Goal: Task Accomplishment & Management: Manage account settings

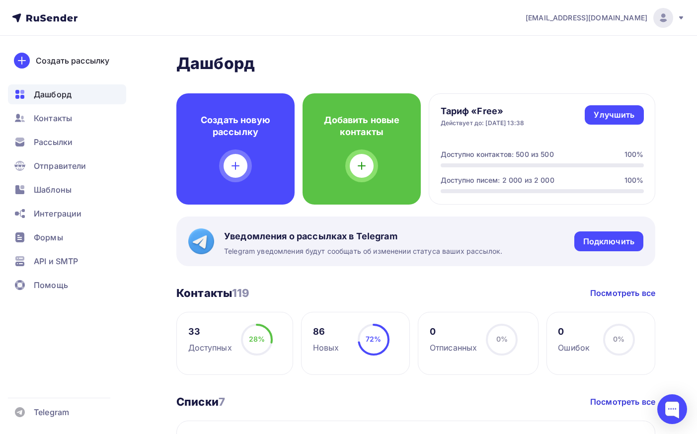
scroll to position [149, 0]
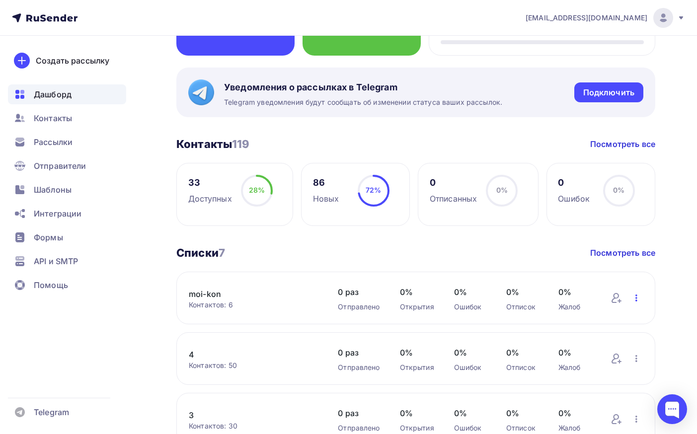
click at [635, 298] on icon "button" at bounding box center [636, 298] width 12 height 12
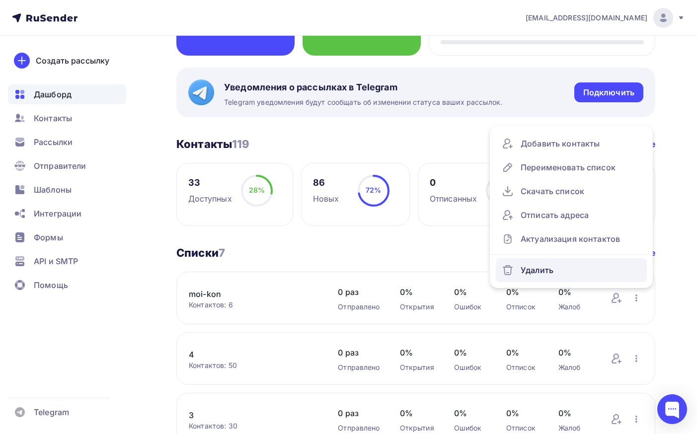
click at [566, 270] on div "Удалить" at bounding box center [571, 270] width 139 height 16
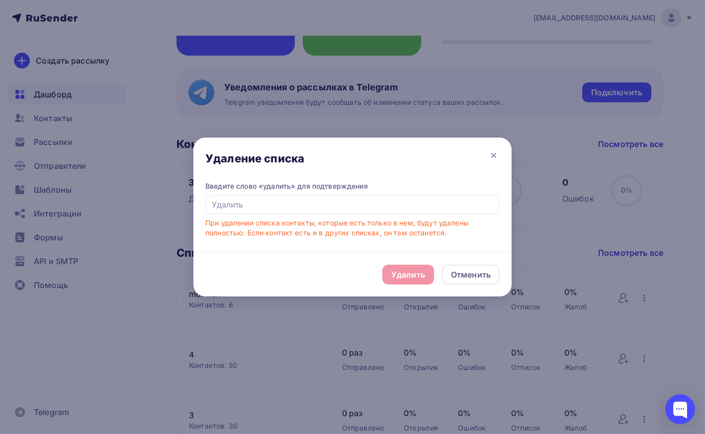
click at [409, 271] on div "Удалить Отменить" at bounding box center [352, 274] width 318 height 44
click at [273, 206] on input "text" at bounding box center [352, 204] width 294 height 19
click at [266, 207] on input "text" at bounding box center [352, 204] width 294 height 19
drag, startPoint x: 264, startPoint y: 187, endPoint x: 291, endPoint y: 189, distance: 26.9
click at [291, 189] on div "Введите слово «удалить» для подтверждения" at bounding box center [352, 186] width 294 height 10
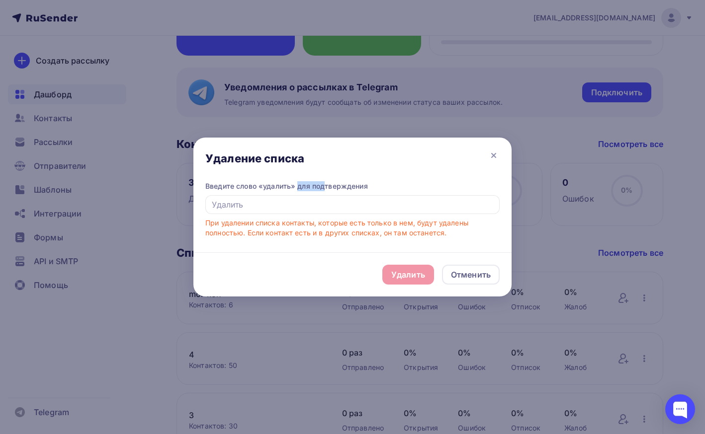
copy div "удалить"
paste input "удалить"
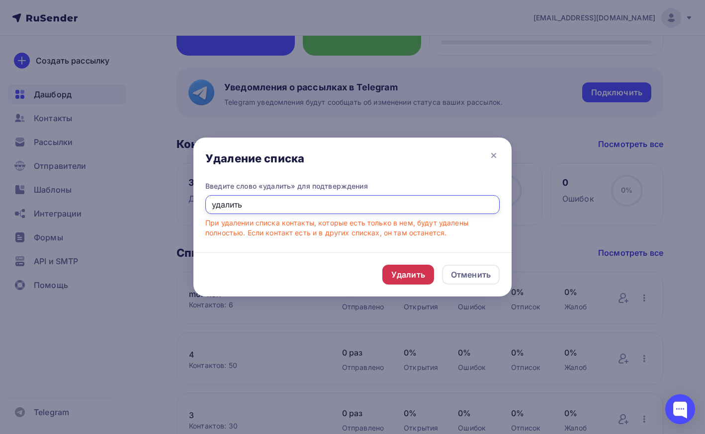
type input "удалить"
click at [402, 272] on div "Удалить" at bounding box center [408, 275] width 34 height 12
